Goal: Task Accomplishment & Management: Manage account settings

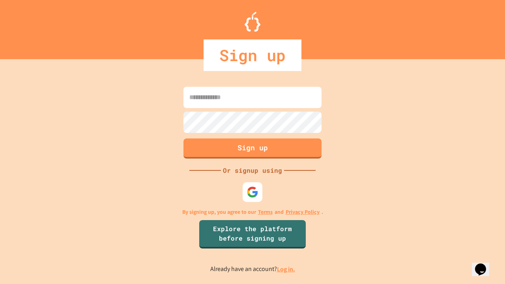
click at [286, 269] on link "Log in." at bounding box center [286, 269] width 18 height 8
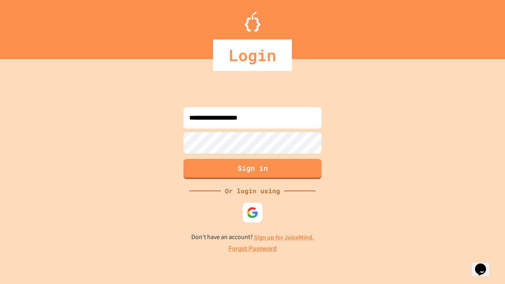
type input "**********"
